Goal: Answer question/provide support

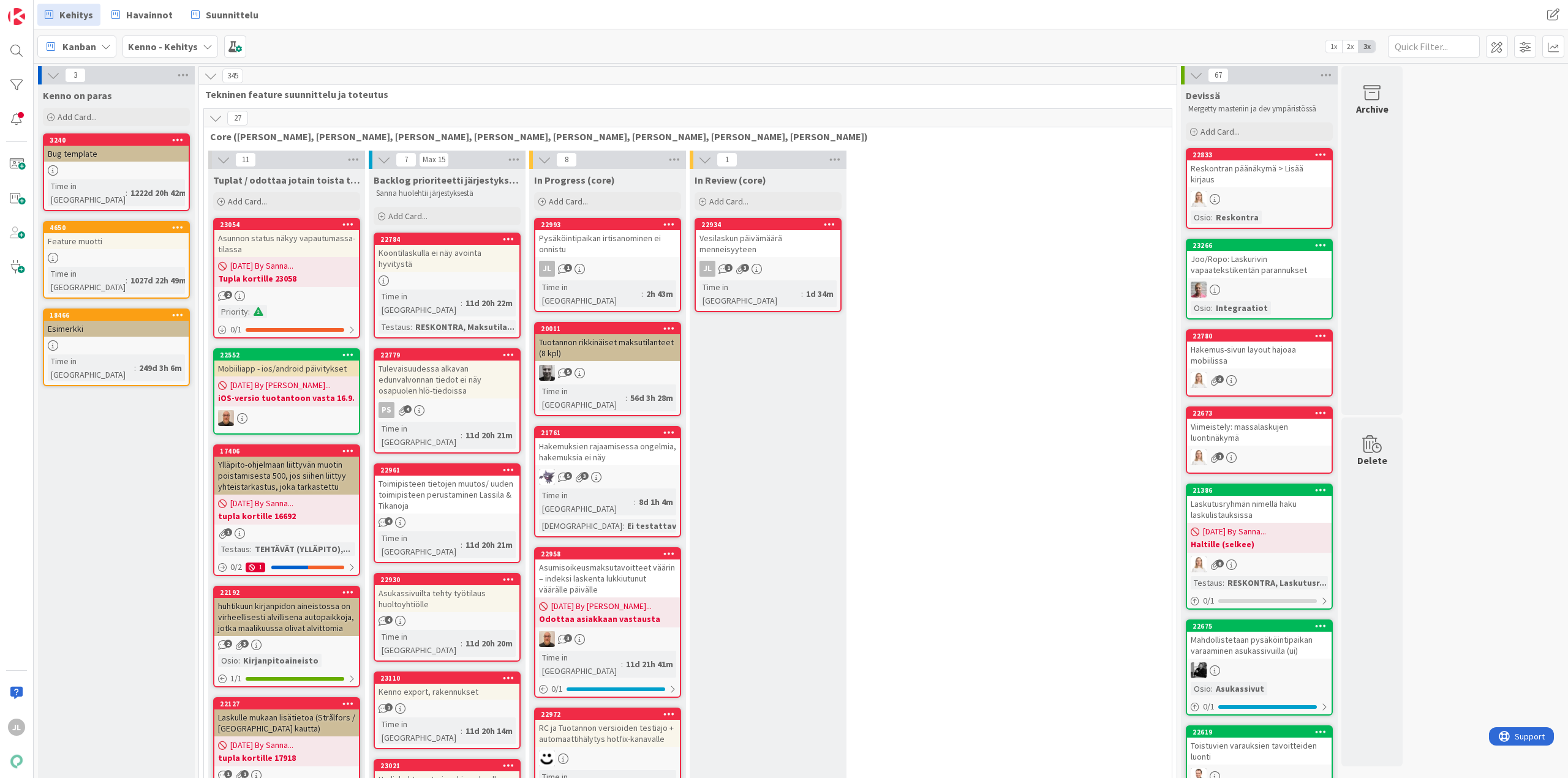
click at [627, 247] on div "Pysäköintipaikan irtisanominen ei onnistu" at bounding box center [607, 243] width 144 height 27
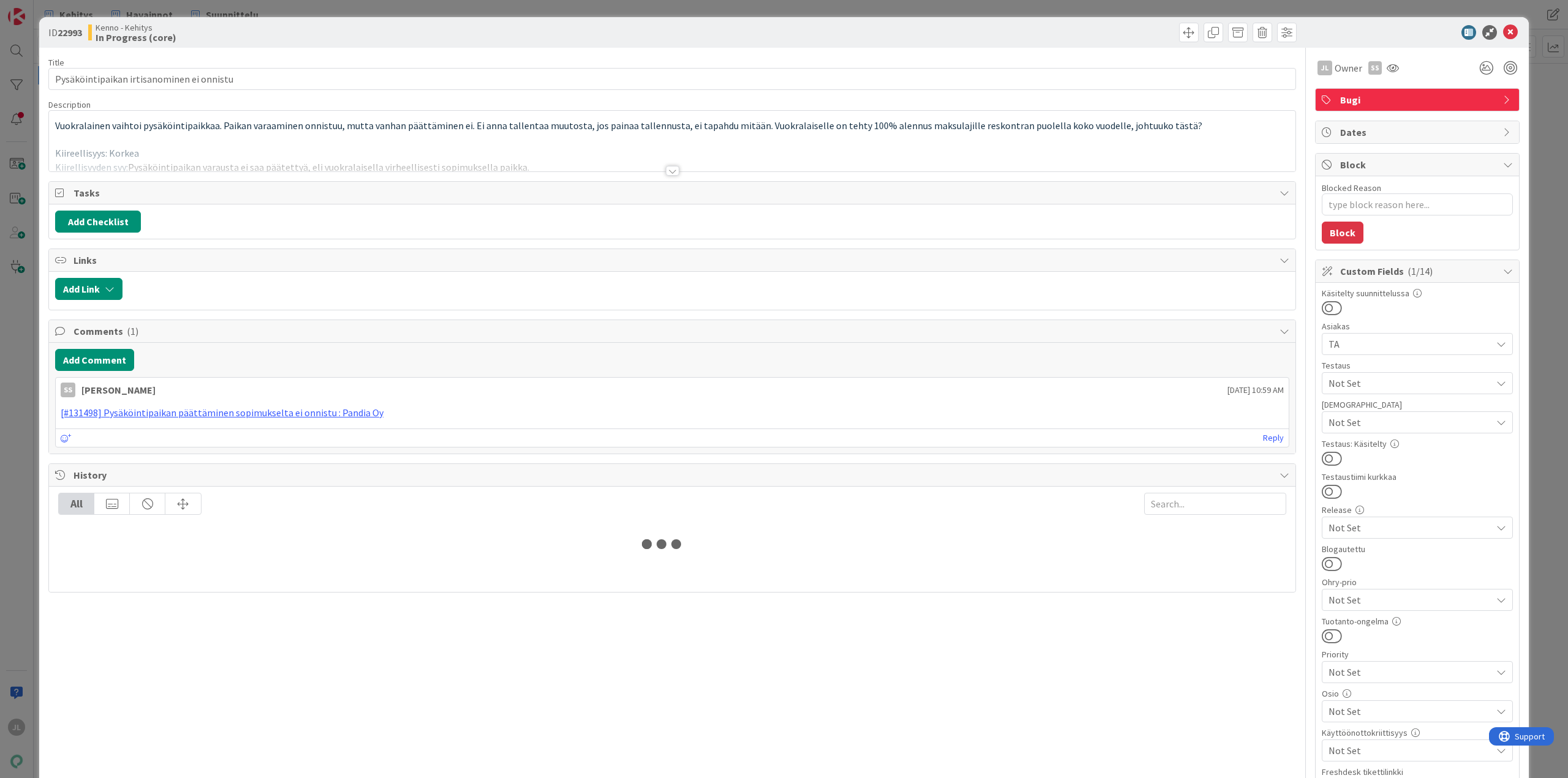
type textarea "x"
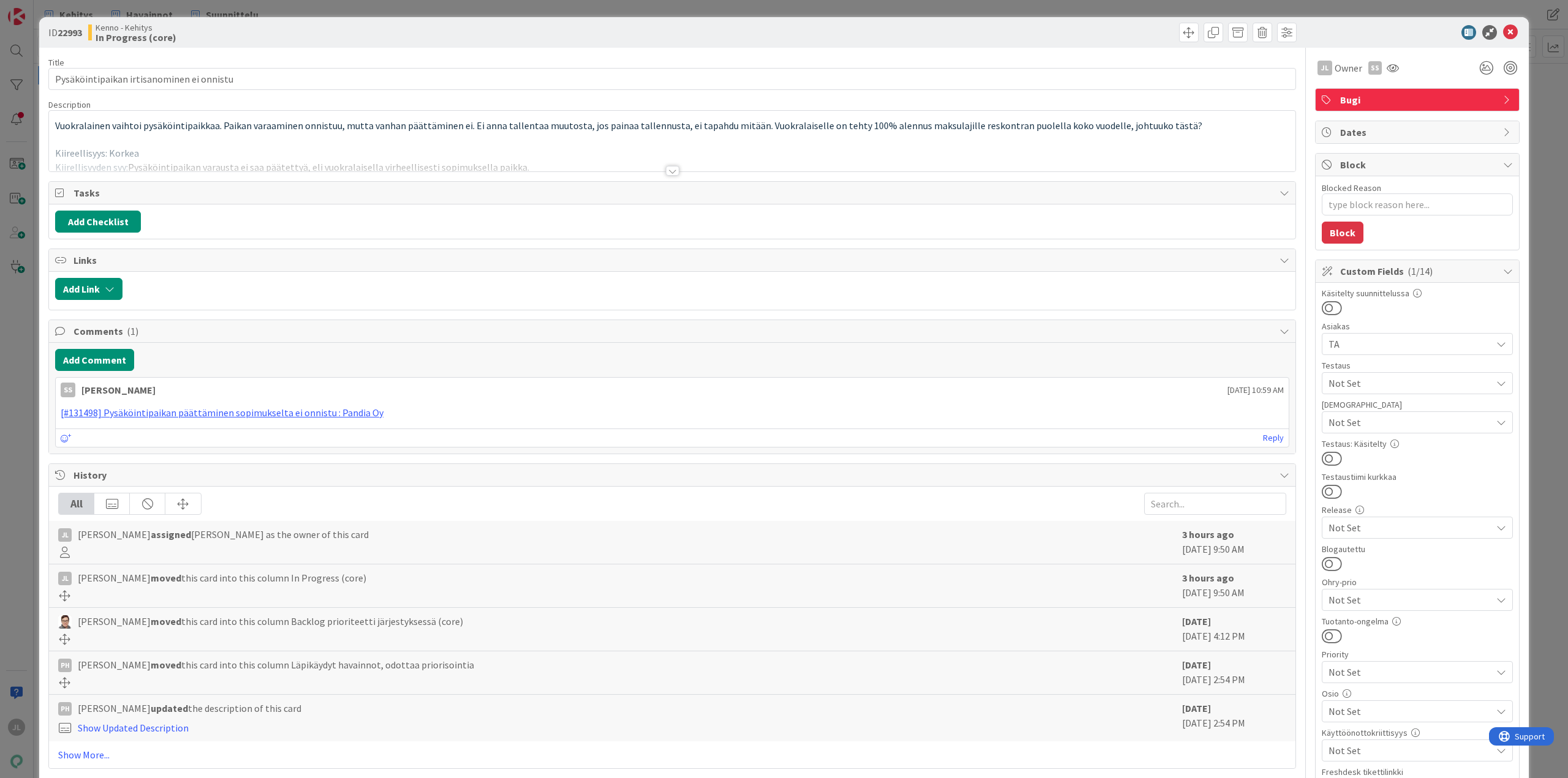
click at [557, 171] on div at bounding box center [672, 155] width 1246 height 31
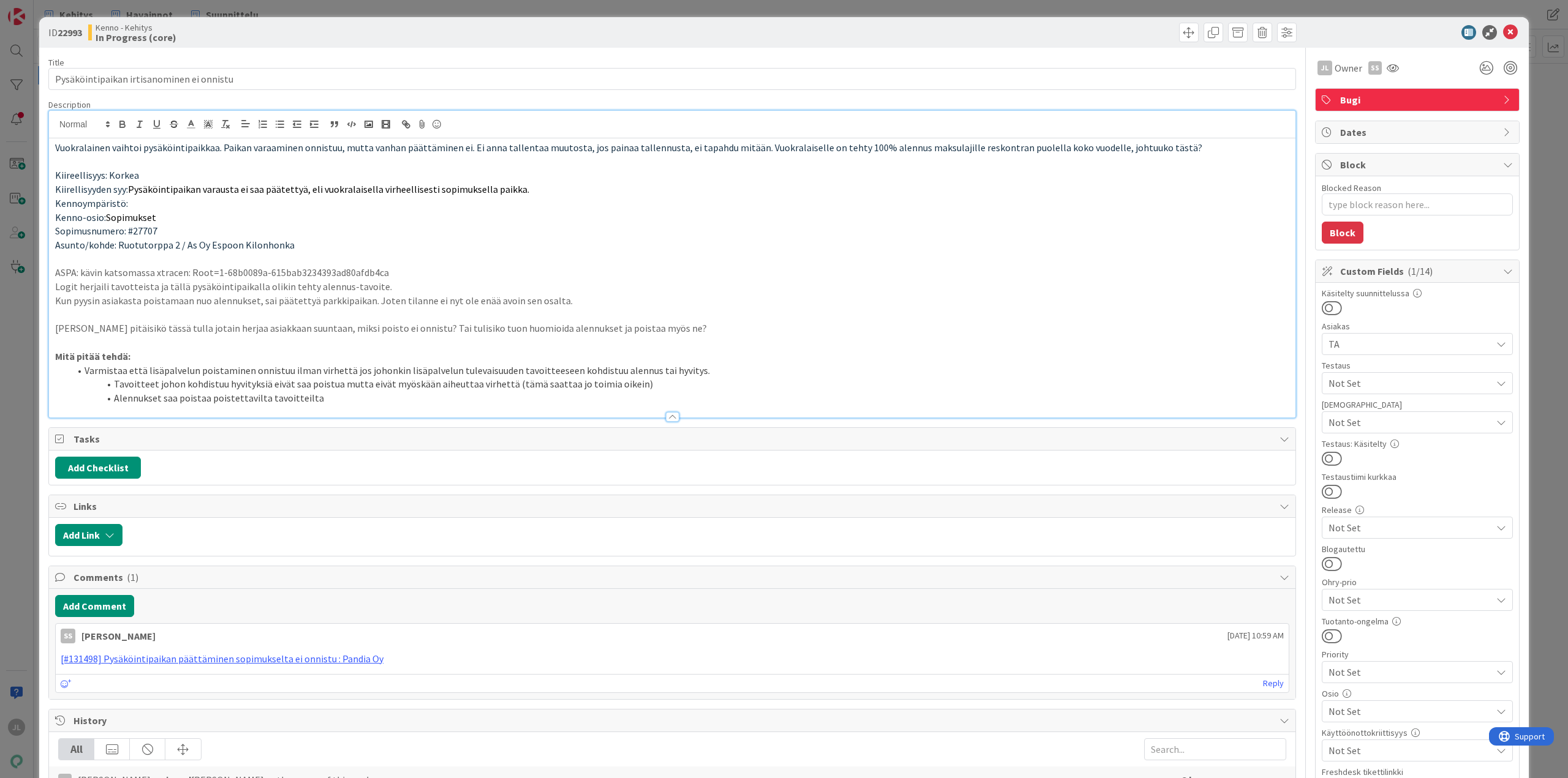
click at [386, 407] on div at bounding box center [672, 410] width 1246 height 13
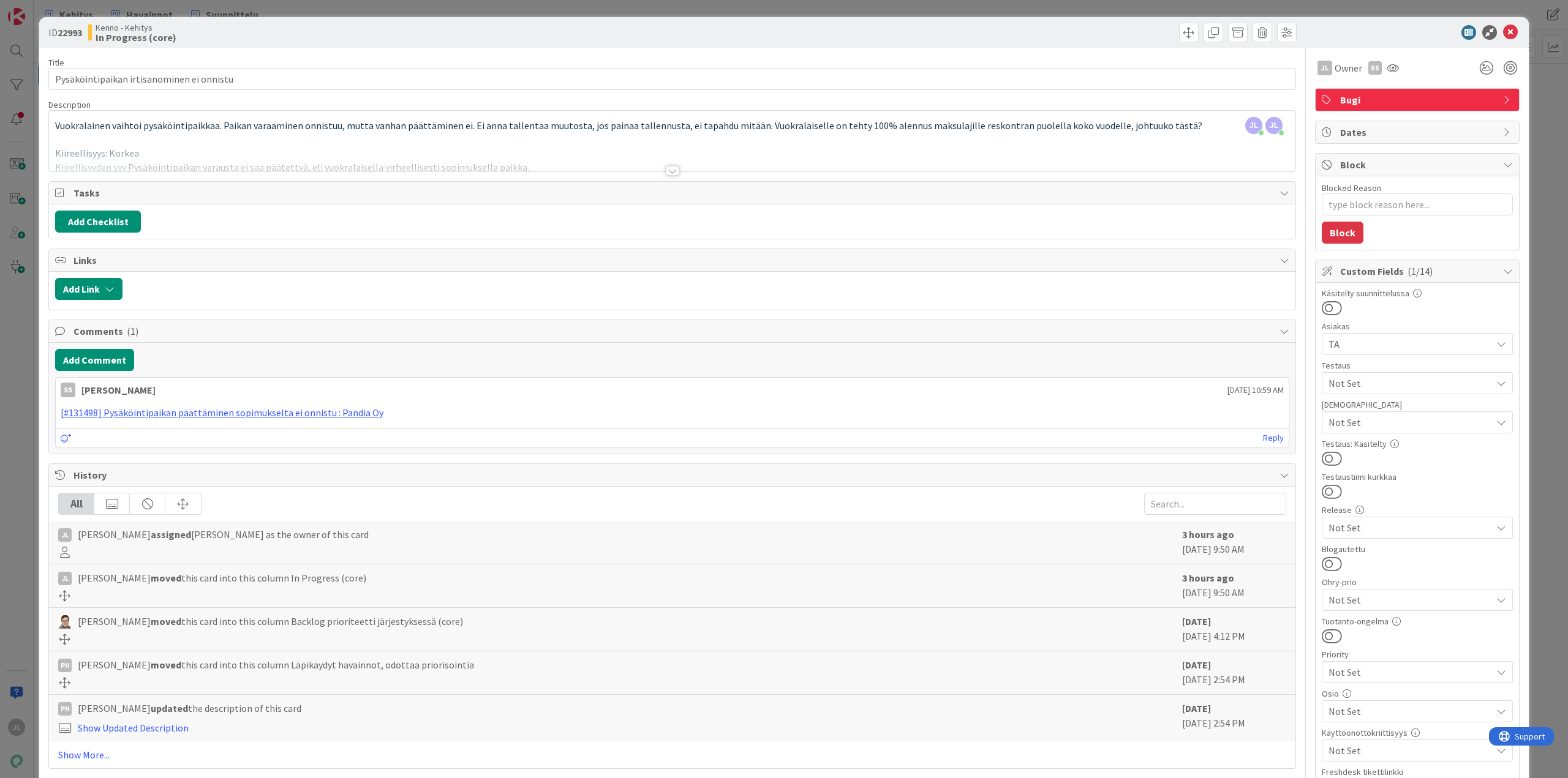
drag, startPoint x: 342, startPoint y: 151, endPoint x: 355, endPoint y: 174, distance: 26.4
click at [342, 151] on div at bounding box center [672, 155] width 1246 height 31
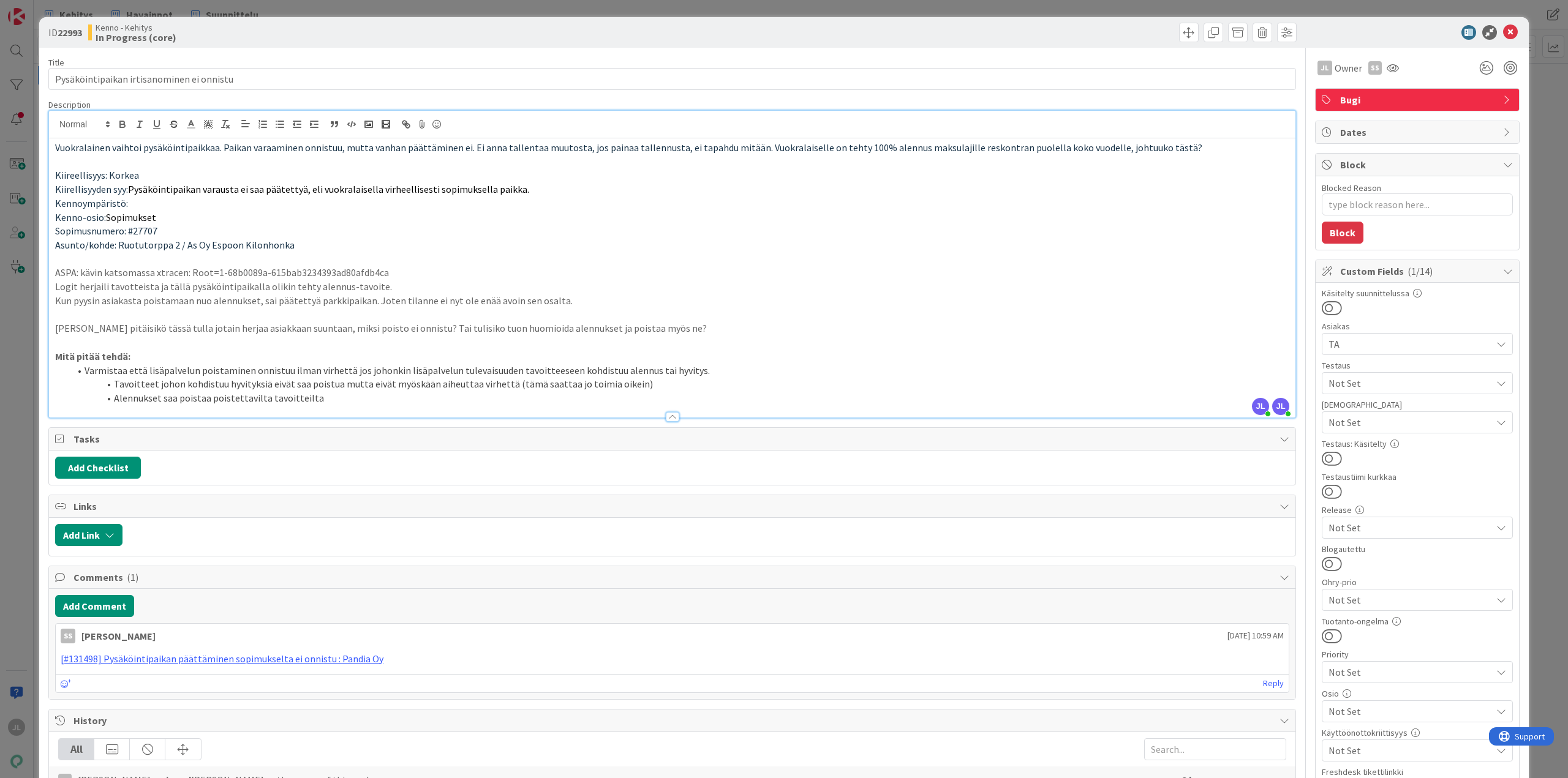
drag, startPoint x: 315, startPoint y: 399, endPoint x: 326, endPoint y: 403, distance: 11.7
click at [315, 399] on li "Alennukset saa poistaa poistettavilta tavoitteilta" at bounding box center [680, 398] width 1219 height 14
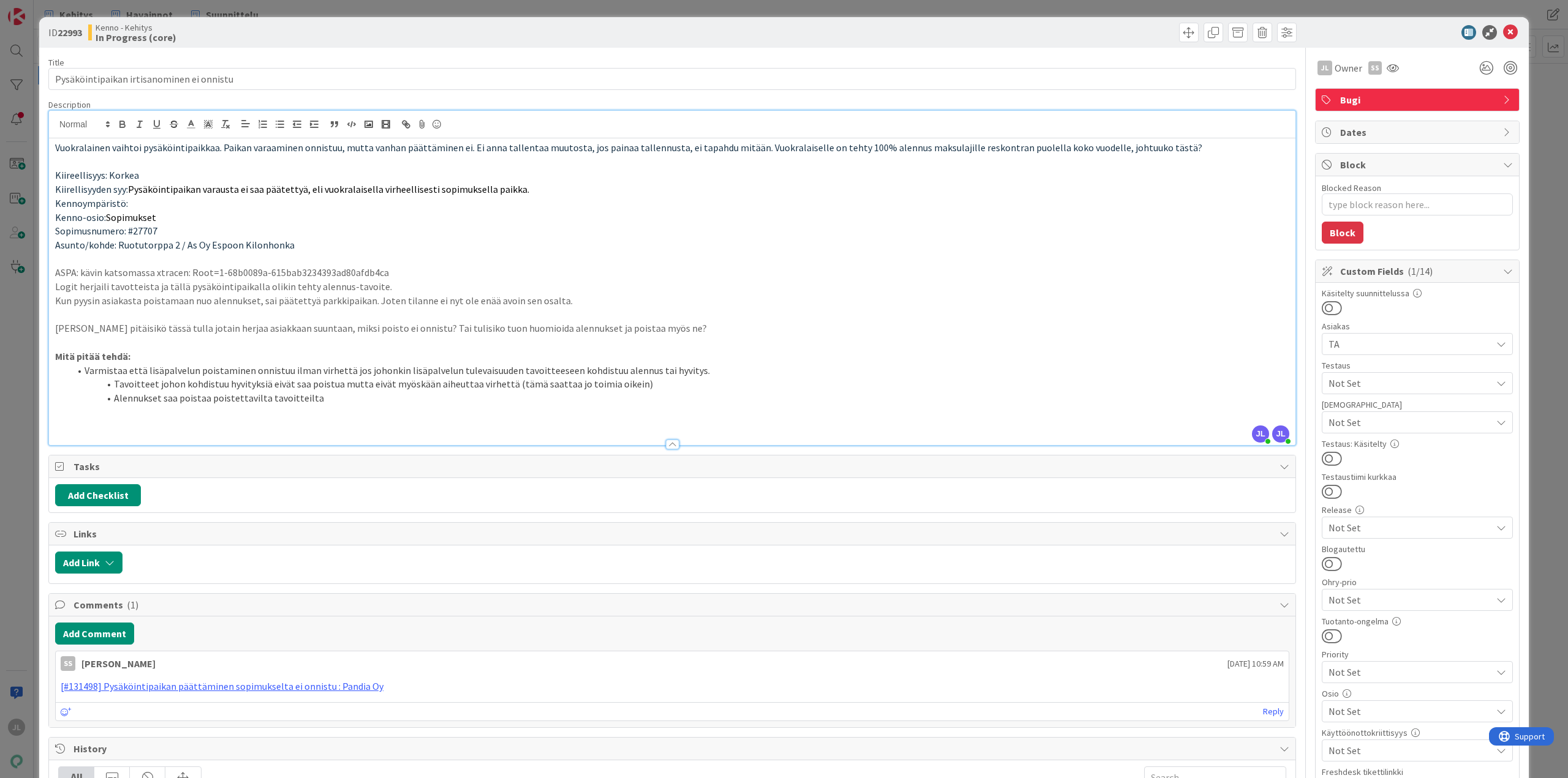
paste div
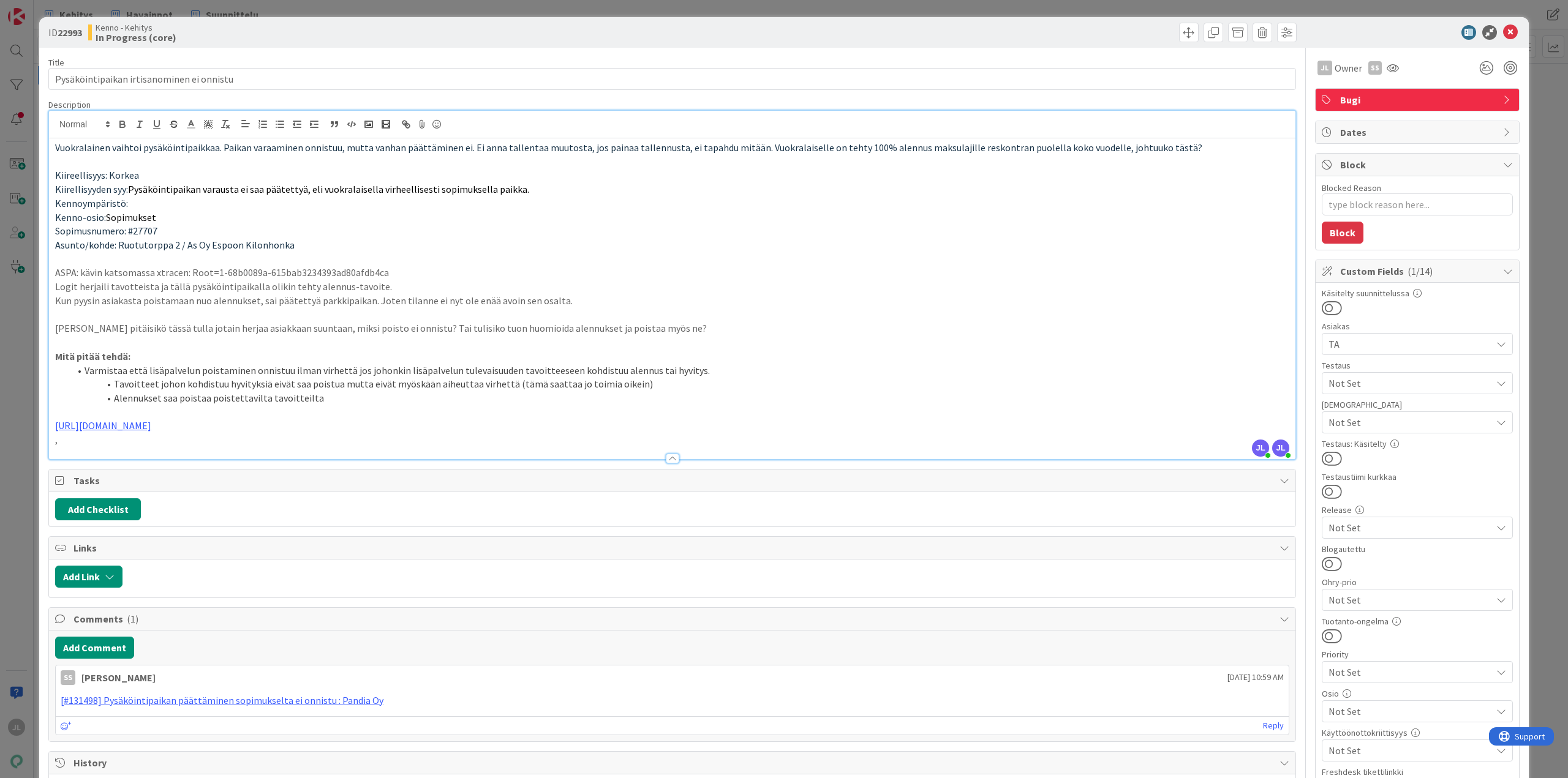
type textarea "x"
drag, startPoint x: 1504, startPoint y: 31, endPoint x: 900, endPoint y: 206, distance: 628.8
click at [1503, 32] on icon at bounding box center [1510, 33] width 15 height 15
